Goal: Task Accomplishment & Management: Complete application form

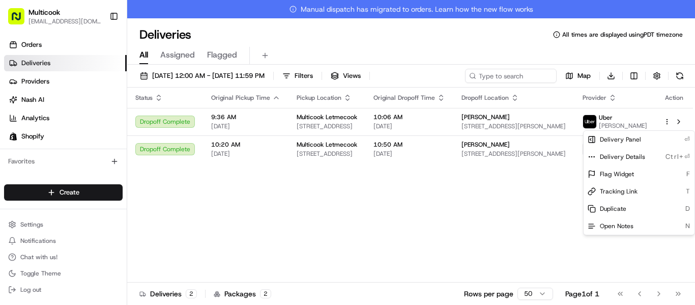
click at [104, 197] on html "Multicook [EMAIL_ADDRESS][DOMAIN_NAME] Toggle Sidebar Orders Deliveries Provide…" at bounding box center [347, 152] width 695 height 305
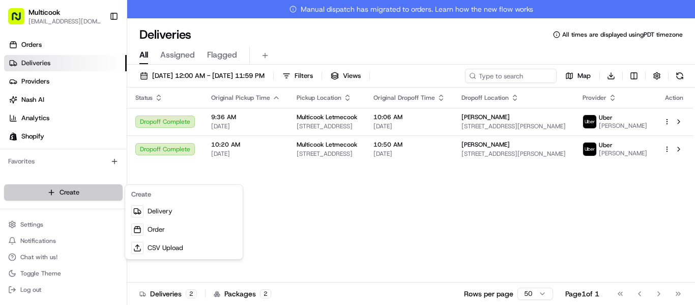
click at [63, 192] on html "Multicook [EMAIL_ADDRESS][DOMAIN_NAME] Toggle Sidebar Orders Deliveries Provide…" at bounding box center [347, 152] width 695 height 305
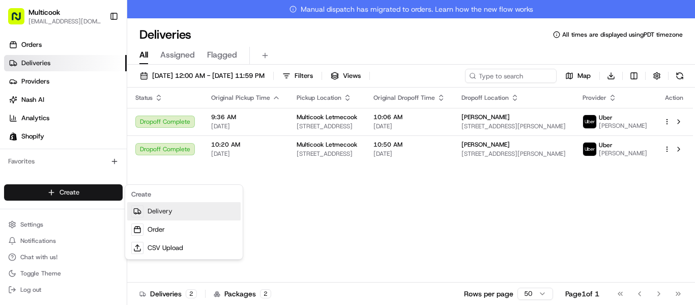
click at [160, 209] on link "Delivery" at bounding box center [183, 211] width 113 height 18
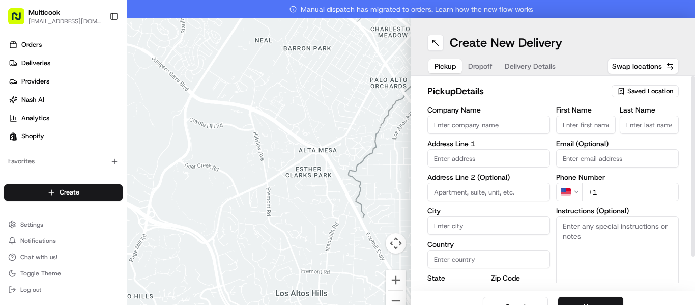
click at [651, 90] on span "Saved Location" at bounding box center [650, 90] width 46 height 9
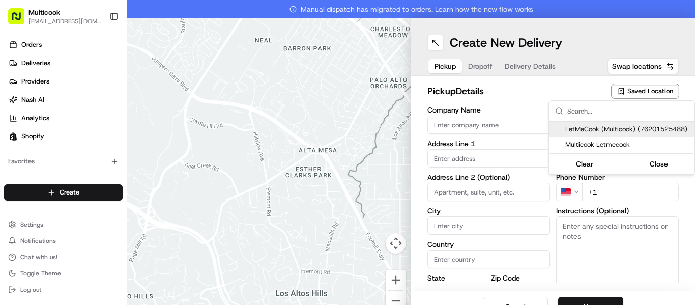
click at [615, 125] on span "LetMeCook (Multicook) (76201525488)" at bounding box center [627, 129] width 125 height 9
type input "LetMeCook (Multicook)"
type input "[STREET_ADDRESS]"
type input "[GEOGRAPHIC_DATA]"
type input "US"
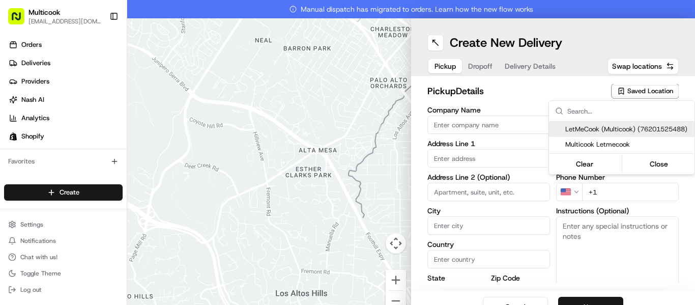
type input "CA"
type input "91423"
type input "[PERSON_NAME]"
type input "Nikityuk"
type input "[EMAIL_ADDRESS][DOMAIN_NAME]"
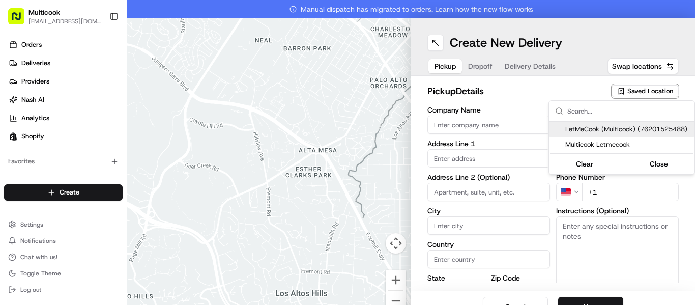
type input "[PHONE_NUMBER]"
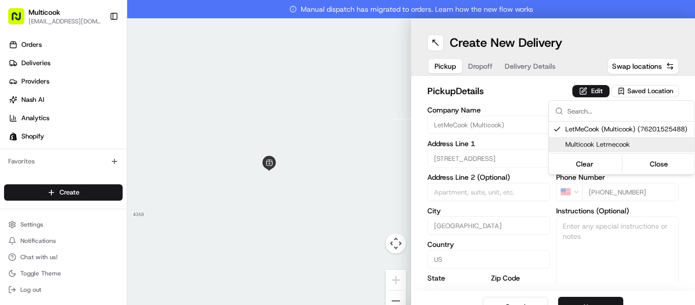
click at [601, 298] on html "Multicook [EMAIL_ADDRESS][DOMAIN_NAME] Toggle Sidebar Orders Deliveries Provide…" at bounding box center [347, 152] width 695 height 305
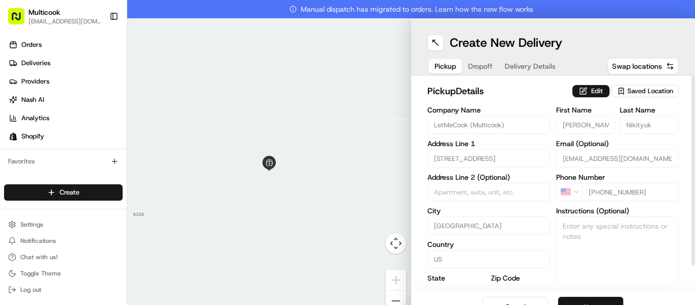
click at [600, 298] on button "Next" at bounding box center [590, 307] width 65 height 20
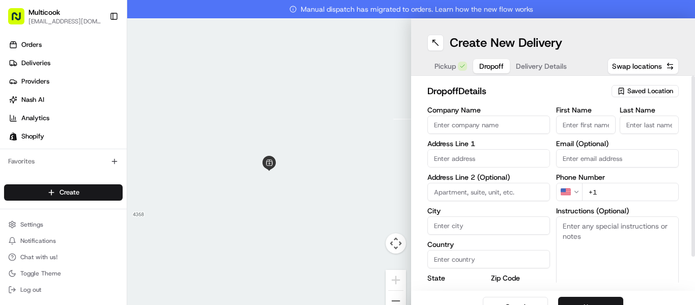
click at [572, 128] on input "First Name" at bounding box center [586, 124] width 60 height 18
type input "YANA"
click at [622, 121] on input "Last Name" at bounding box center [650, 124] width 60 height 18
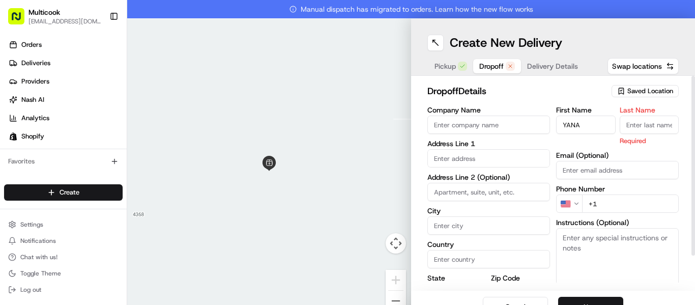
type input "Y"
type input "[PERSON_NAME]"
click at [619, 200] on input "+1" at bounding box center [630, 203] width 97 height 18
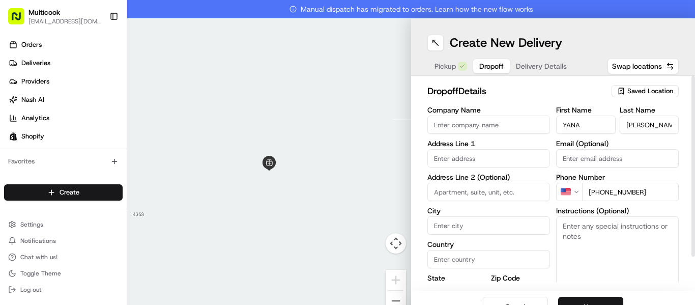
type input "[PHONE_NUMBER]"
click at [507, 119] on input "Company Name" at bounding box center [488, 124] width 123 height 18
click at [471, 163] on input "text" at bounding box center [488, 158] width 123 height 18
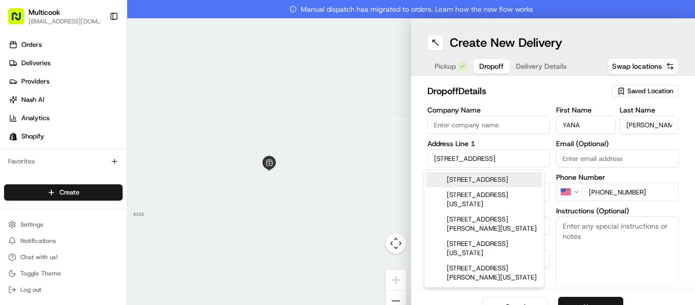
click at [485, 186] on div "[STREET_ADDRESS]" at bounding box center [483, 179] width 115 height 15
type input "[STREET_ADDRESS]"
type input "[GEOGRAPHIC_DATA]"
type input "CA"
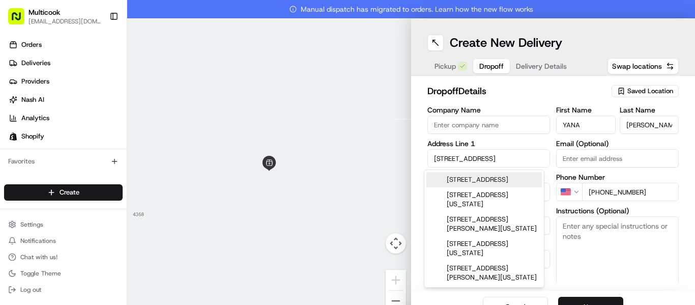
type input "92660"
type input "[STREET_ADDRESS]"
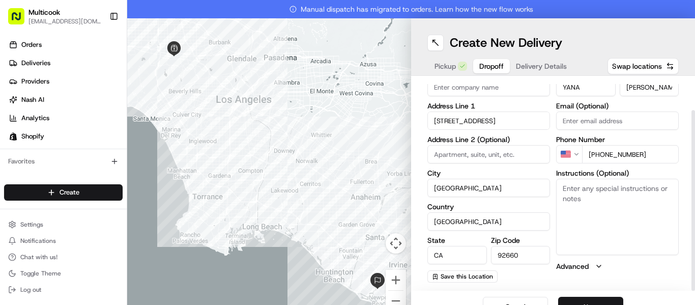
scroll to position [18, 0]
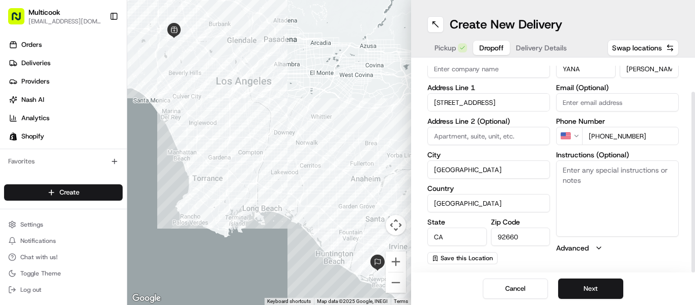
click at [612, 199] on textarea "Instructions (Optional)" at bounding box center [617, 198] width 123 height 76
type textarea "Leave at the door"
click at [597, 286] on button "Next" at bounding box center [590, 288] width 65 height 20
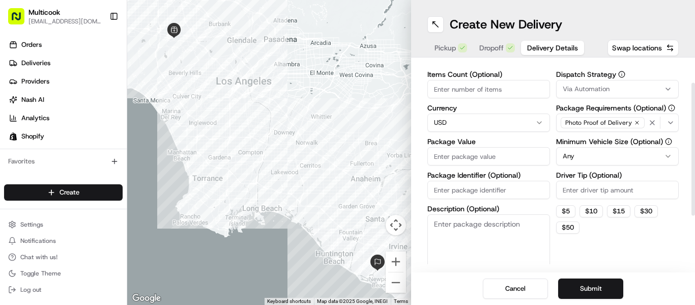
click at [490, 84] on input "Items Count (Optional)" at bounding box center [488, 89] width 123 height 18
type input "2"
click at [491, 152] on input "Package Value" at bounding box center [488, 156] width 123 height 18
type input "216"
click at [568, 284] on button "Submit" at bounding box center [590, 288] width 65 height 20
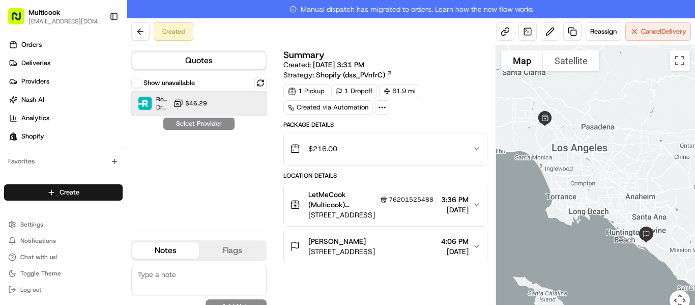
click at [183, 110] on div "Roadie (P2P) Dropoff ETA - $46.29" at bounding box center [198, 103] width 135 height 24
click at [188, 119] on button "Assign Provider" at bounding box center [199, 124] width 72 height 12
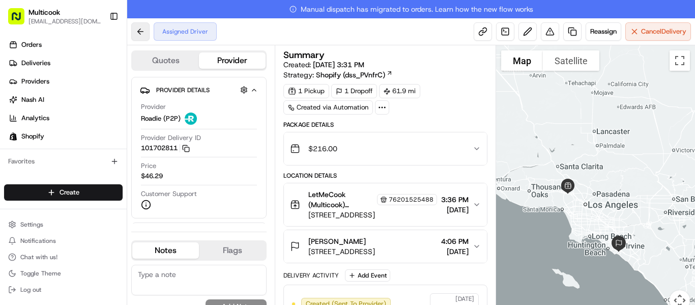
click at [132, 33] on button at bounding box center [140, 31] width 18 height 18
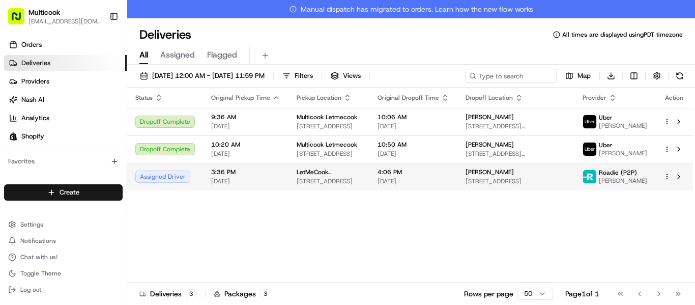
click at [248, 179] on span "[DATE]" at bounding box center [245, 181] width 69 height 8
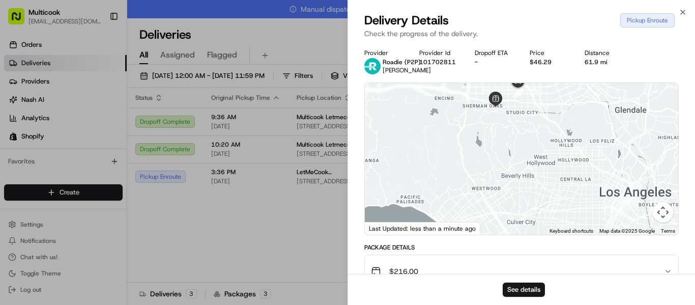
drag, startPoint x: 459, startPoint y: 129, endPoint x: 418, endPoint y: 235, distance: 113.8
click at [416, 240] on div "Provider Roadie (P2P) Didor F. Provider Id 101702811 Dropoff ETA - Price $46.29…" at bounding box center [521, 287] width 314 height 476
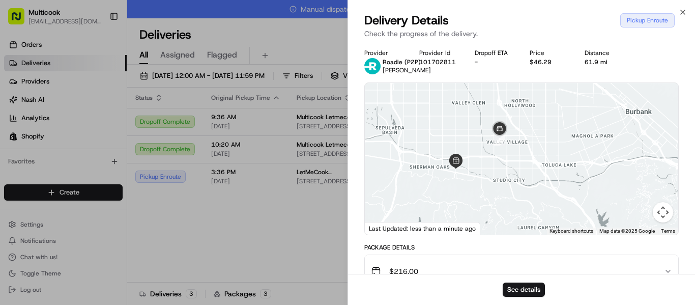
drag, startPoint x: 509, startPoint y: 144, endPoint x: 478, endPoint y: 221, distance: 82.6
click at [478, 221] on div at bounding box center [521, 159] width 313 height 152
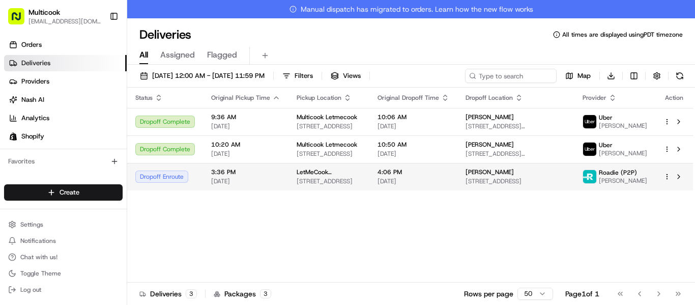
click at [272, 175] on span "3:36 PM" at bounding box center [245, 172] width 69 height 8
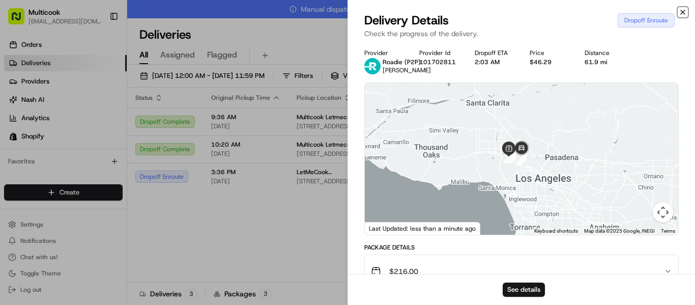
click at [679, 14] on icon "button" at bounding box center [683, 12] width 8 height 8
